Goal: Task Accomplishment & Management: Complete application form

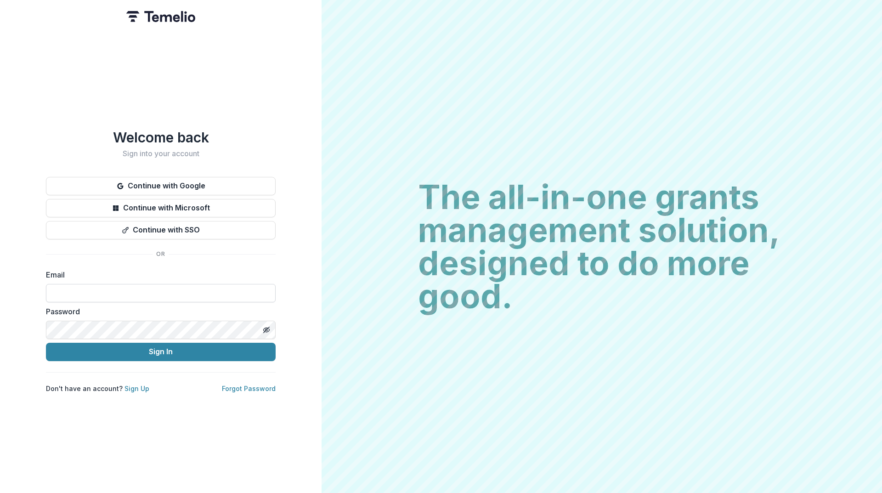
click at [184, 286] on input at bounding box center [161, 293] width 230 height 18
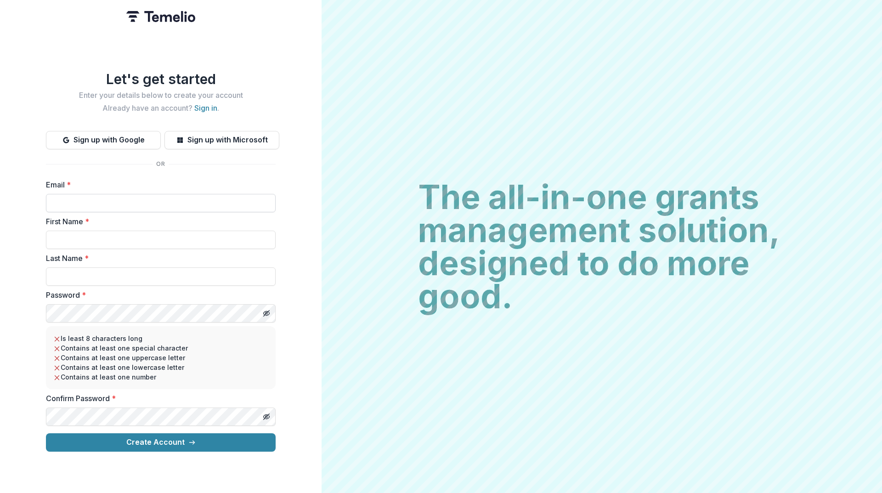
click at [128, 199] on input "Email *" at bounding box center [161, 203] width 230 height 18
type input "**********"
type input "******"
click at [271, 309] on button "Toggle password visibility" at bounding box center [266, 313] width 15 height 15
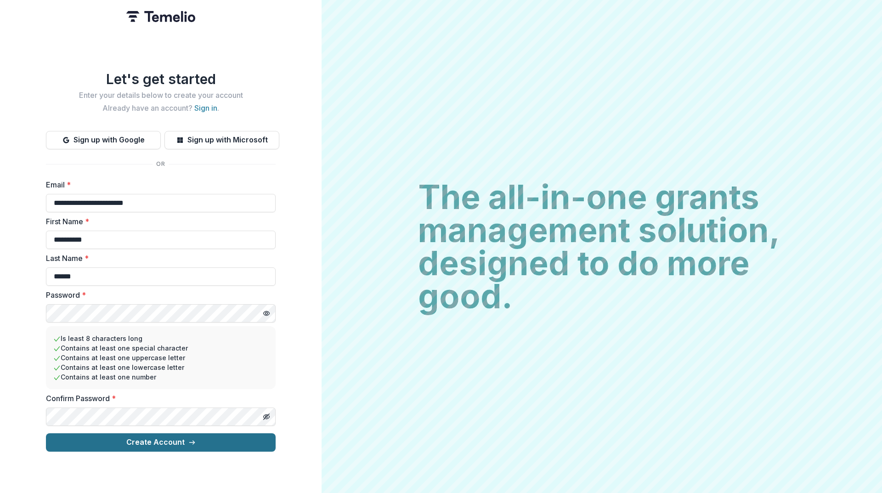
click at [165, 441] on button "Create Account" at bounding box center [161, 442] width 230 height 18
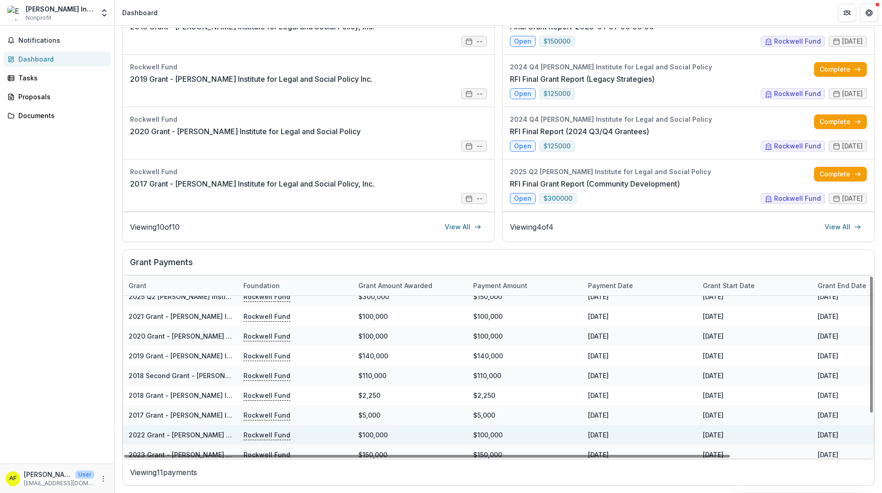
scroll to position [55, 0]
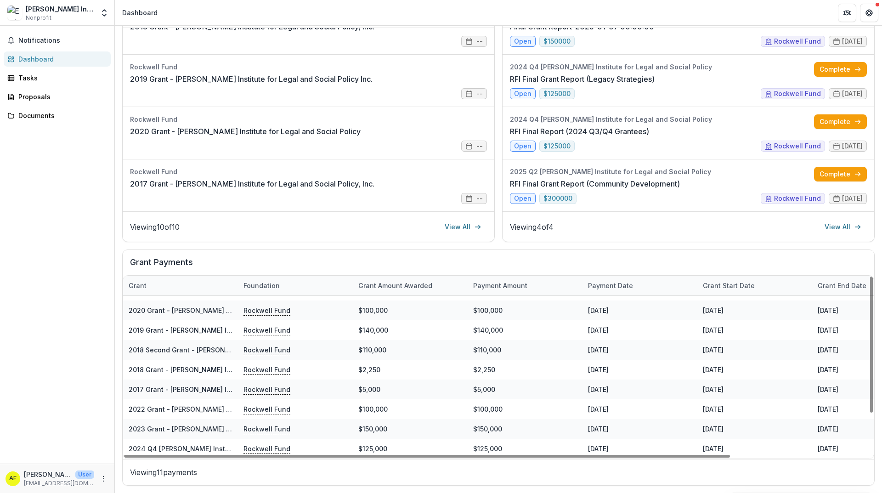
click at [720, 286] on div "Grant start date" at bounding box center [729, 286] width 63 height 10
click at [715, 324] on button "Sort Ascending" at bounding box center [755, 325] width 110 height 15
click at [615, 257] on h2 "Grant Payments" at bounding box center [498, 265] width 737 height 17
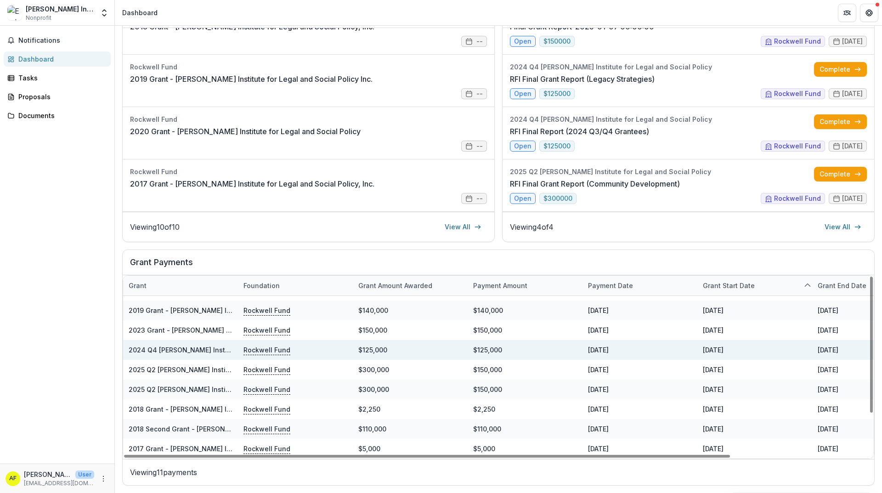
scroll to position [0, 0]
